Goal: Communication & Community: Answer question/provide support

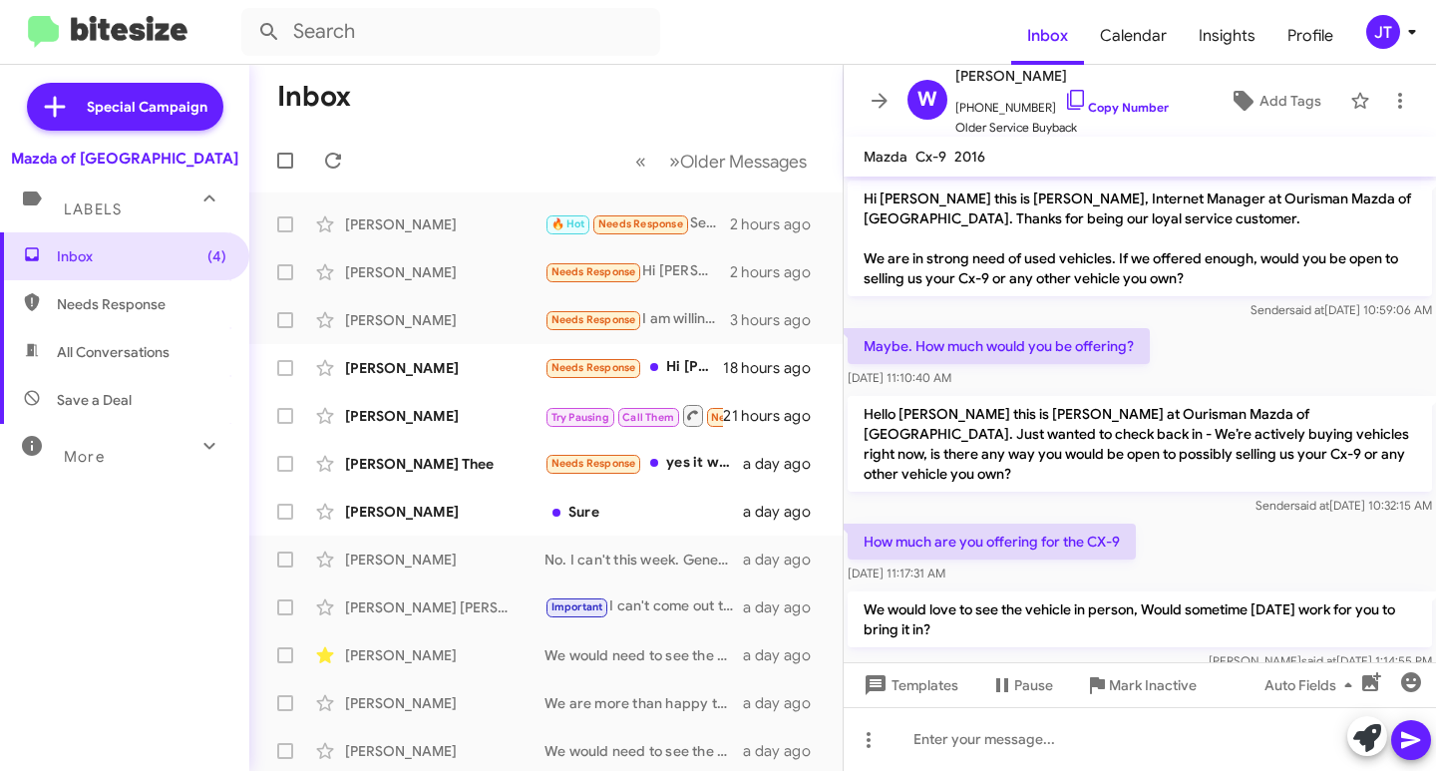
scroll to position [131, 0]
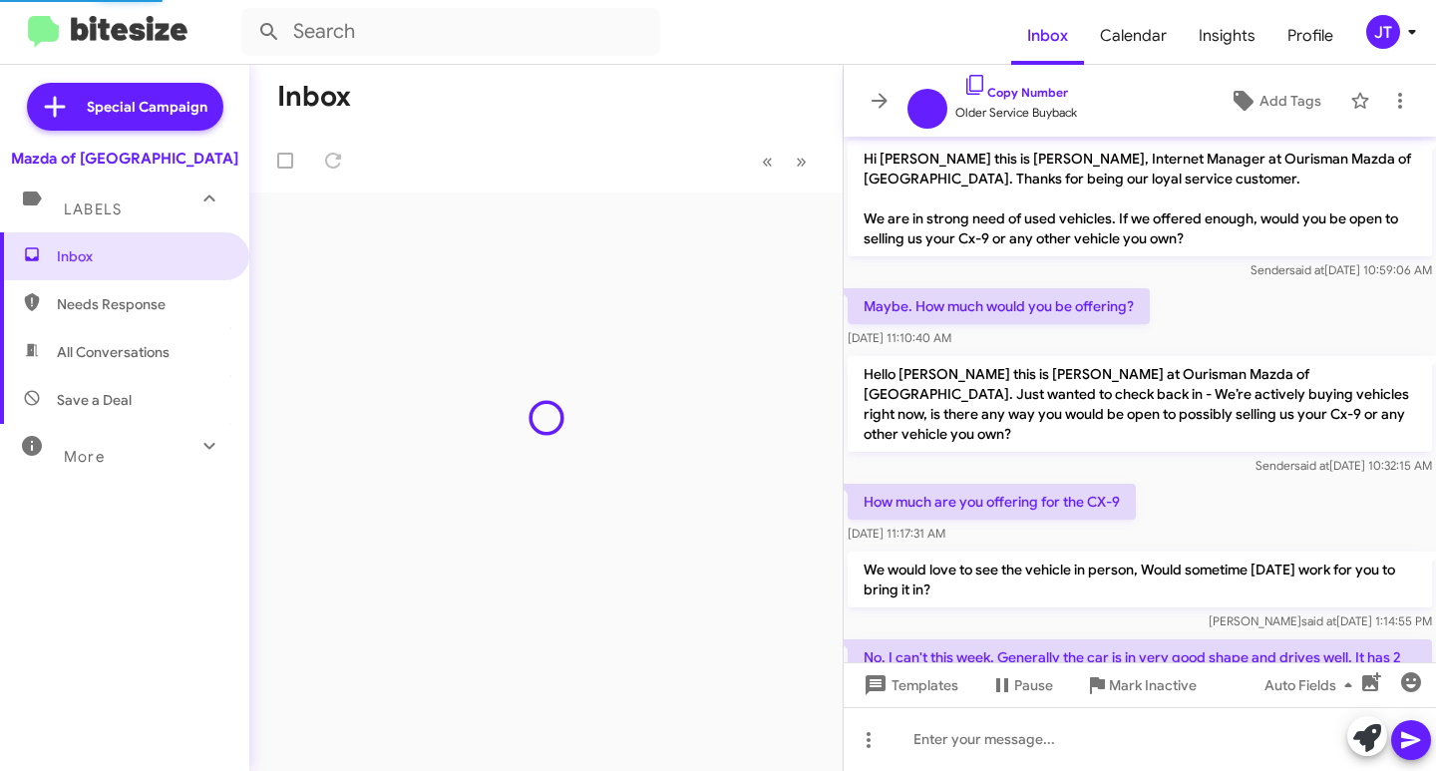
scroll to position [91, 0]
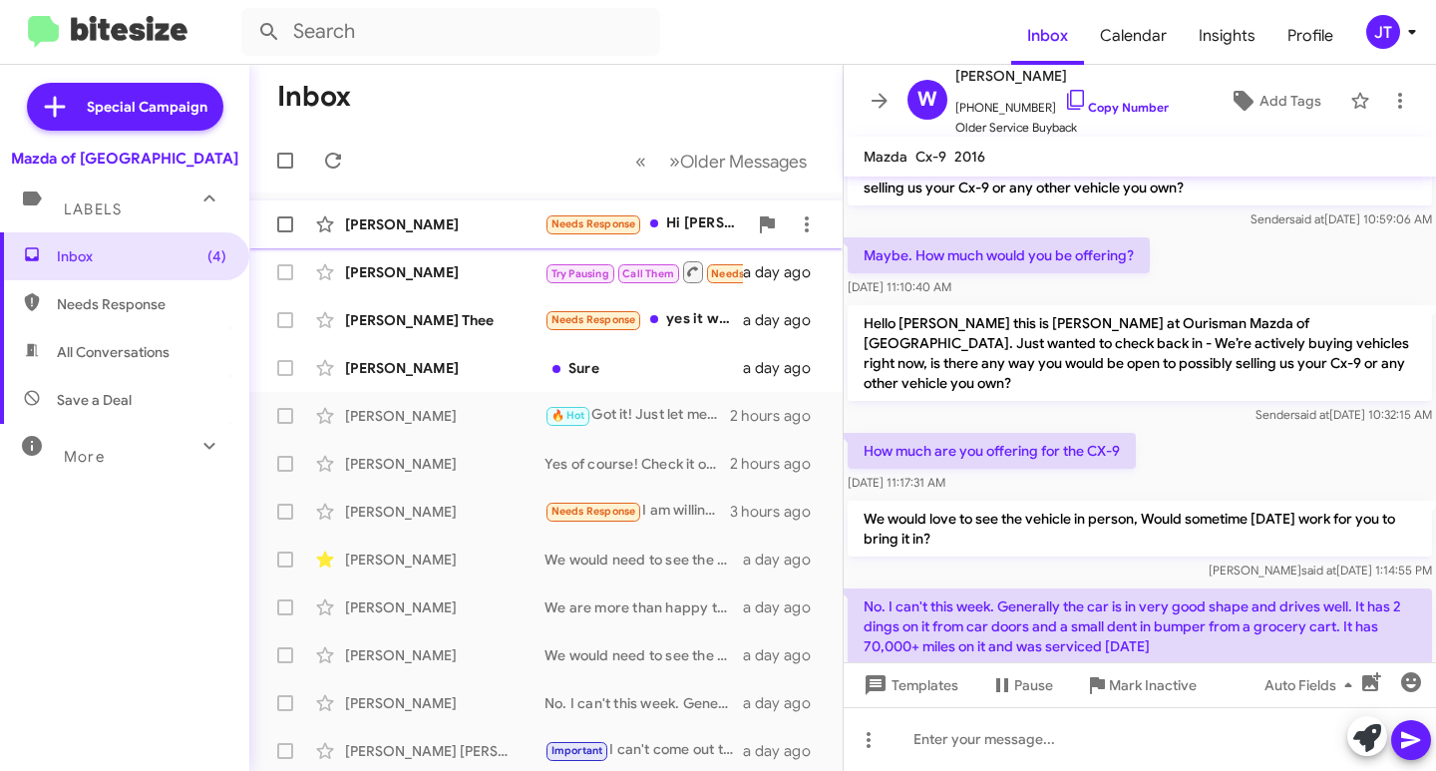
click at [455, 230] on div "[PERSON_NAME]" at bounding box center [444, 224] width 199 height 20
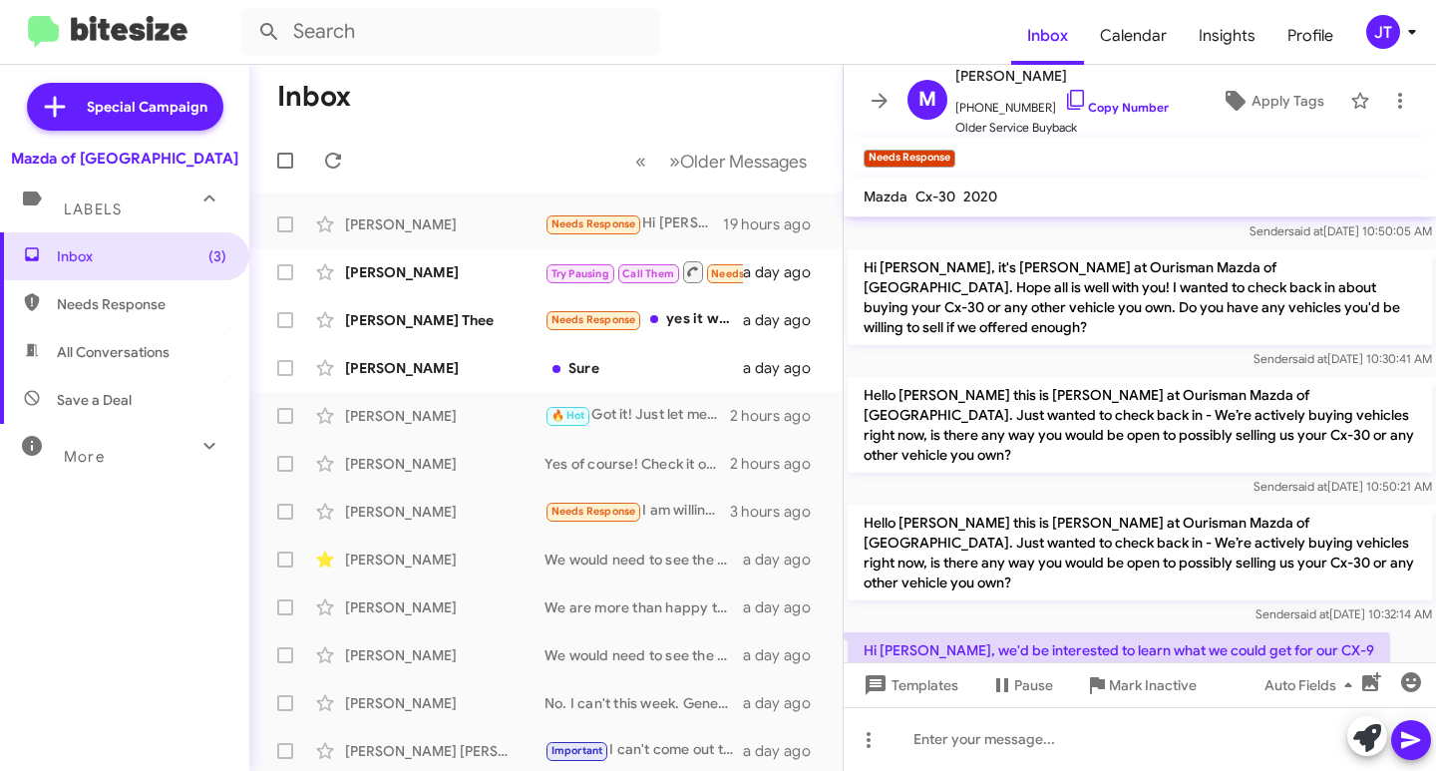
scroll to position [323, 0]
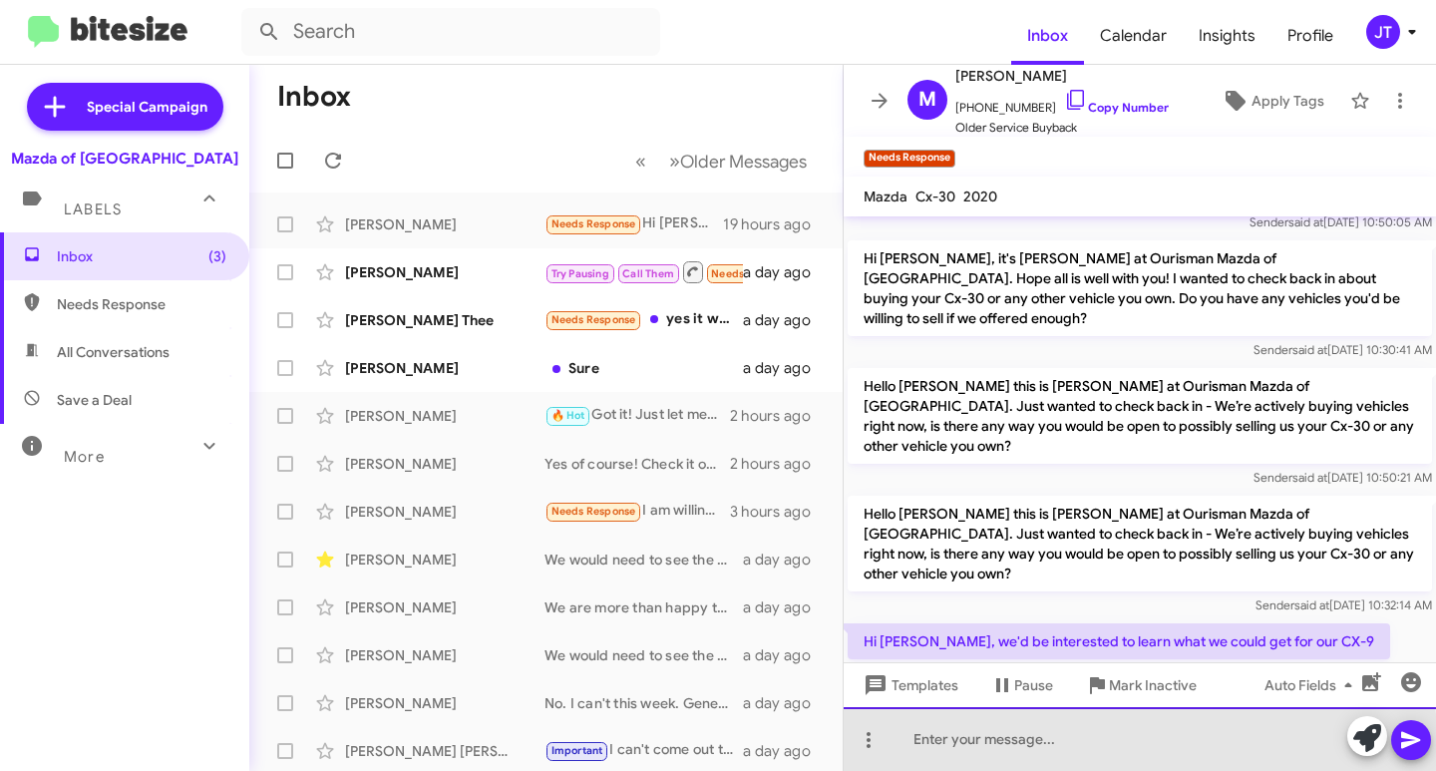
click at [944, 744] on div at bounding box center [1140, 739] width 592 height 64
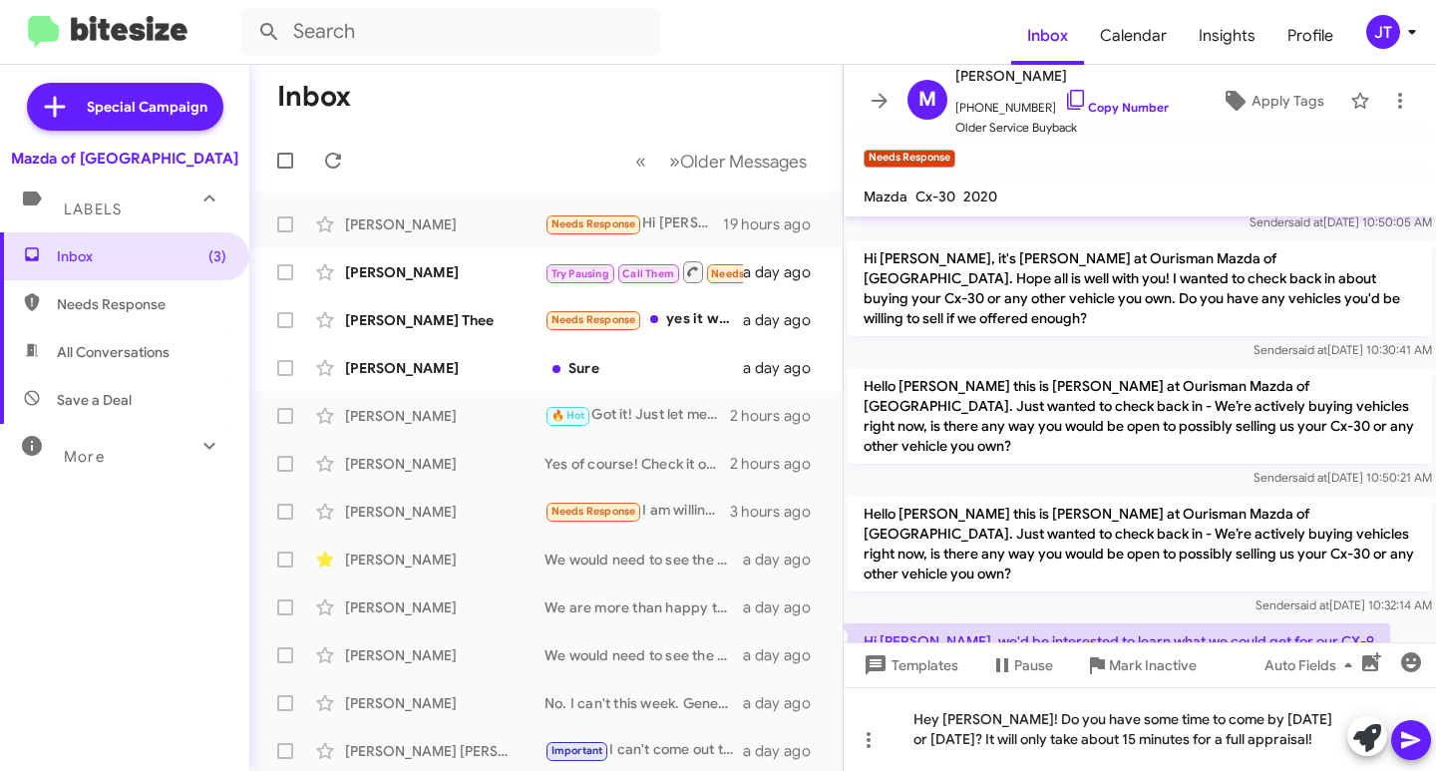
click at [1407, 730] on icon at bounding box center [1411, 740] width 24 height 24
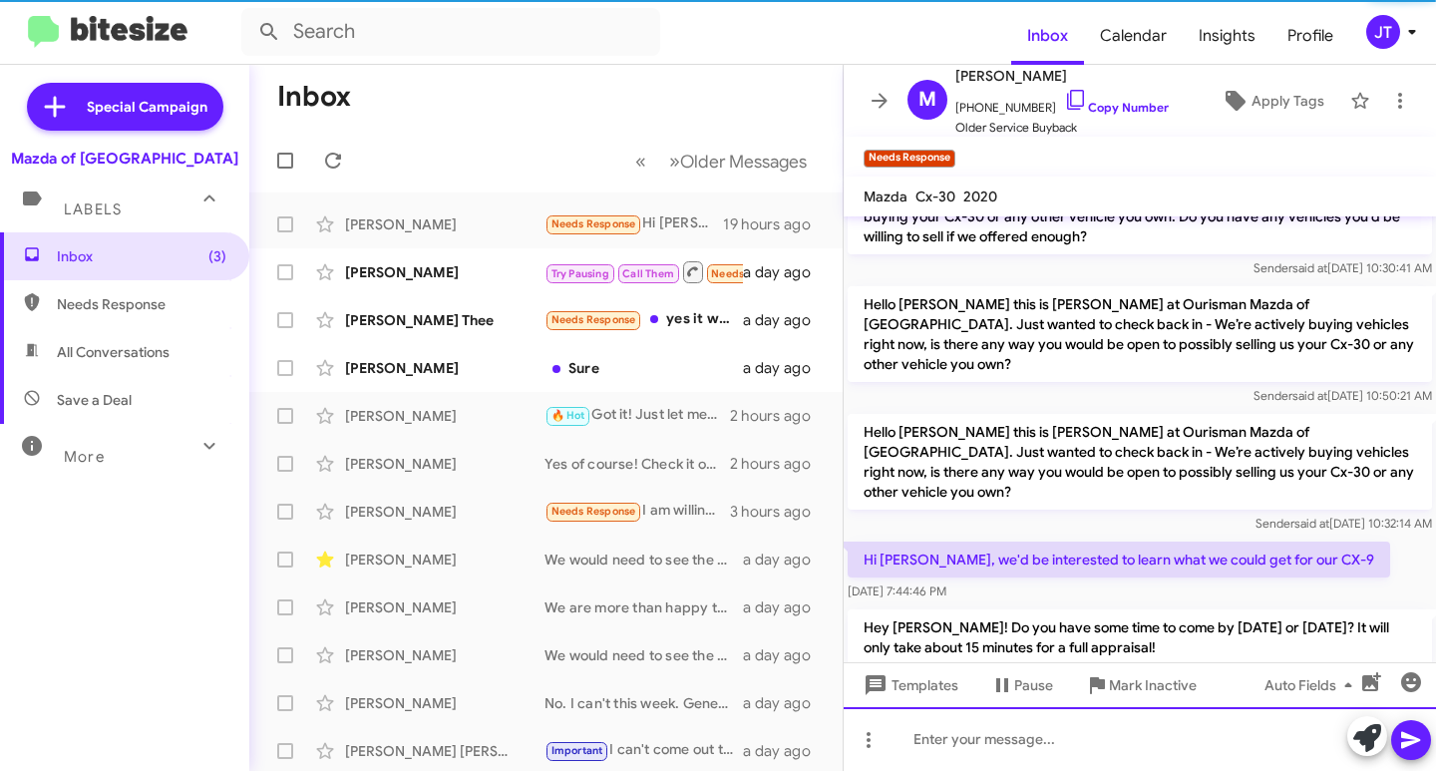
scroll to position [416, 0]
